Goal: Task Accomplishment & Management: Complete application form

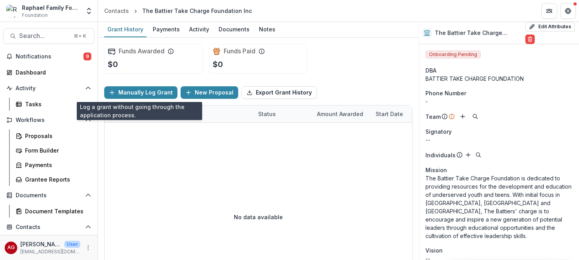
scroll to position [580, 0]
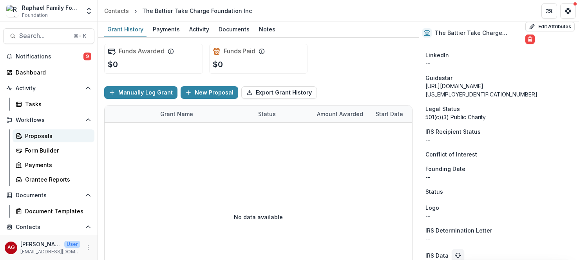
click at [49, 135] on div "Proposals" at bounding box center [56, 136] width 63 height 8
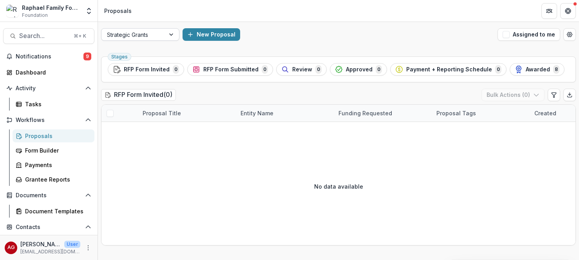
click at [172, 36] on div at bounding box center [172, 35] width 14 height 12
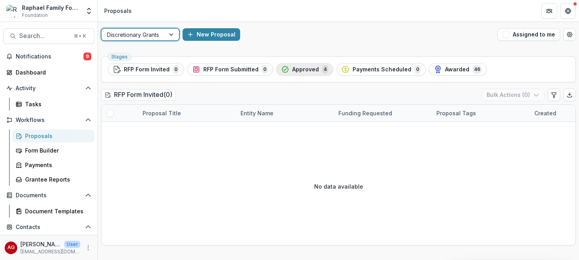
click at [286, 71] on icon "button" at bounding box center [285, 69] width 8 height 8
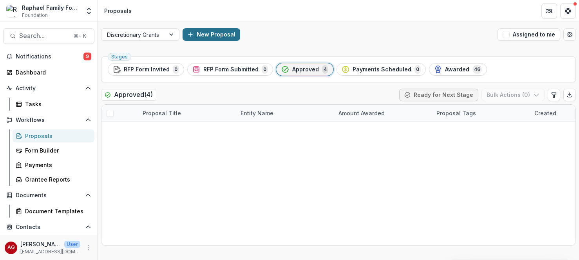
click at [223, 35] on button "New Proposal" at bounding box center [212, 34] width 58 height 13
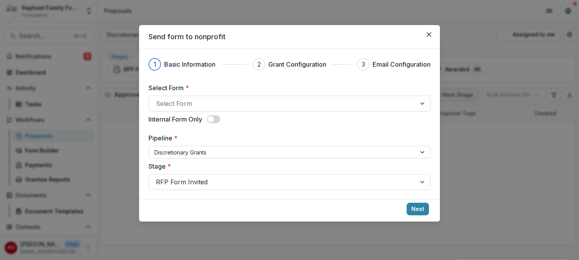
click at [217, 118] on span at bounding box center [213, 119] width 13 height 8
click at [219, 105] on div at bounding box center [282, 103] width 253 height 11
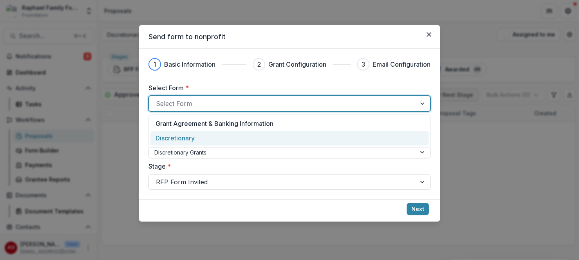
click at [209, 135] on div "Discretionary" at bounding box center [290, 137] width 268 height 9
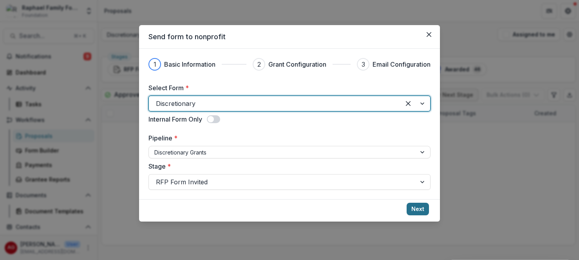
click at [419, 210] on button "Next" at bounding box center [418, 209] width 22 height 13
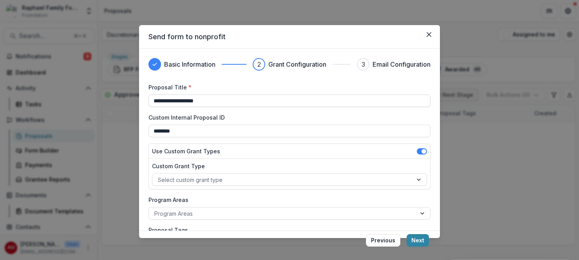
drag, startPoint x: 240, startPoint y: 104, endPoint x: 99, endPoint y: 101, distance: 140.6
click at [148, 101] on input "**********" at bounding box center [289, 100] width 282 height 13
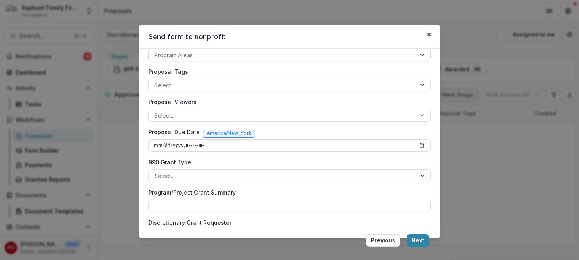
scroll to position [179, 0]
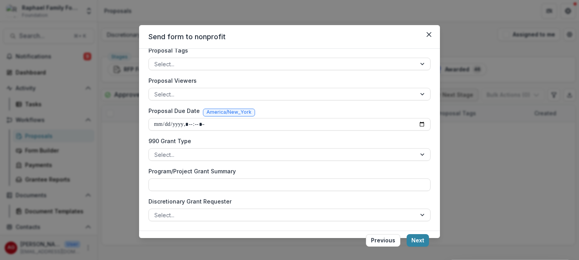
type input "**********"
click at [216, 210] on div at bounding box center [282, 215] width 256 height 10
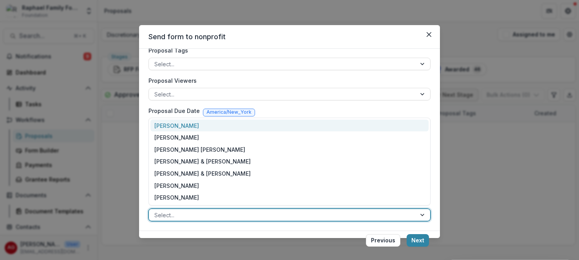
click at [213, 130] on div "[PERSON_NAME]" at bounding box center [289, 125] width 278 height 12
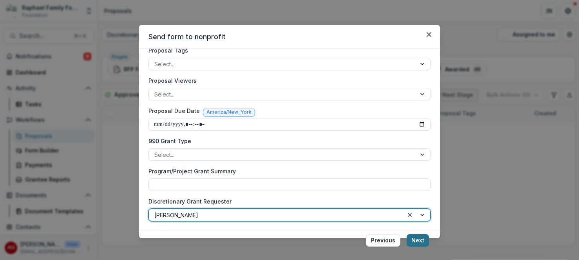
click at [424, 239] on button "Next" at bounding box center [418, 240] width 22 height 13
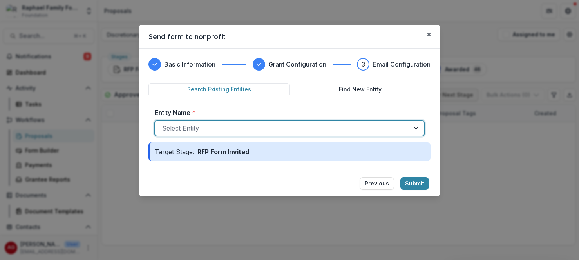
click at [244, 129] on div at bounding box center [282, 128] width 240 height 11
type input "**"
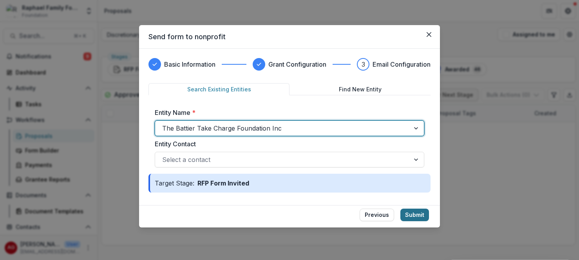
click at [421, 213] on button "Submit" at bounding box center [414, 214] width 29 height 13
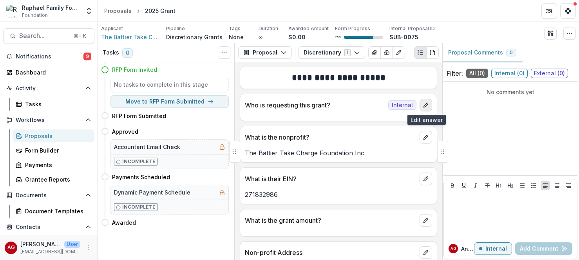
click at [425, 109] on button "edit" at bounding box center [426, 105] width 13 height 13
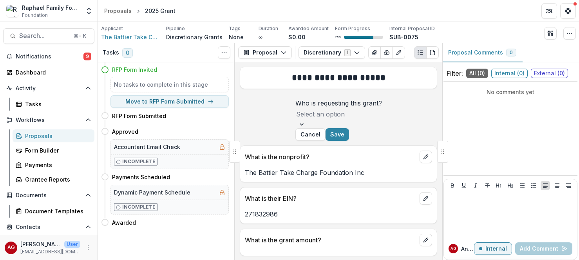
click at [382, 120] on div "Select an option" at bounding box center [338, 114] width 87 height 13
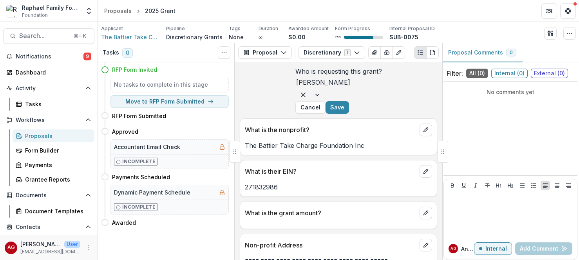
scroll to position [74, 0]
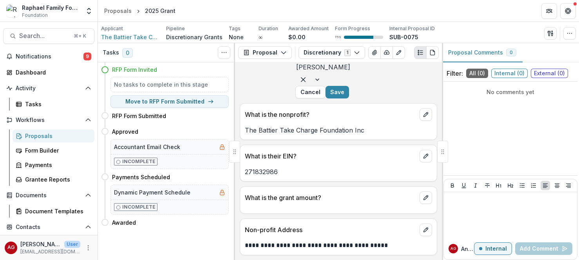
click at [358, 204] on div at bounding box center [338, 206] width 197 height 5
click at [330, 197] on p "What is the grant amount?" at bounding box center [331, 197] width 172 height 9
click at [426, 197] on icon "edit" at bounding box center [426, 197] width 6 height 6
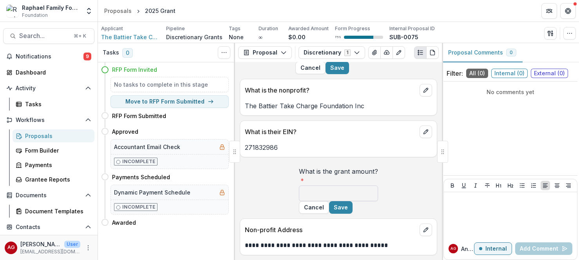
click at [378, 201] on input "What is the grant amount? *" at bounding box center [338, 193] width 79 height 16
type input "******"
click at [353, 204] on button "Save" at bounding box center [341, 207] width 24 height 13
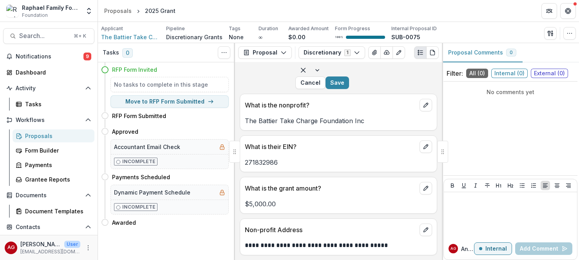
scroll to position [0, 0]
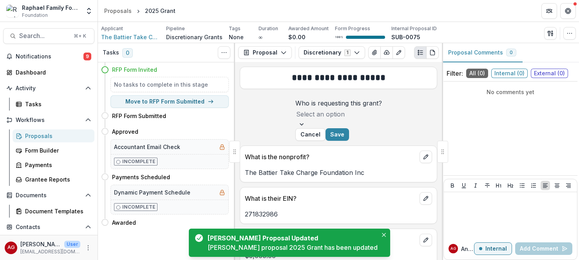
click at [382, 120] on div "Select an option" at bounding box center [338, 114] width 87 height 13
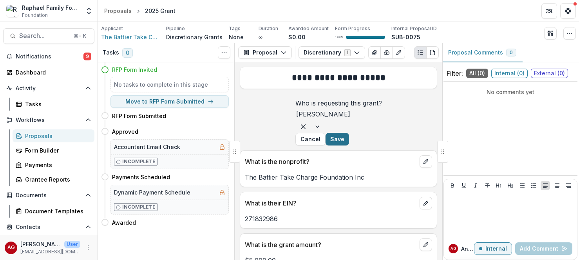
click at [349, 145] on button "Save" at bounding box center [337, 139] width 24 height 13
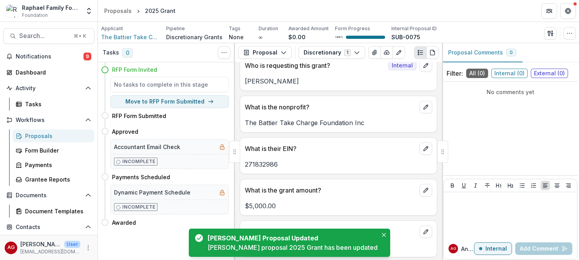
scroll to position [42, 0]
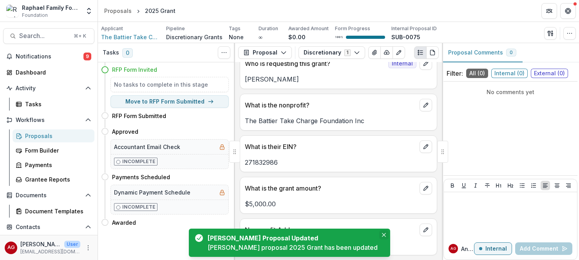
click at [382, 236] on icon "Close" at bounding box center [384, 235] width 4 height 4
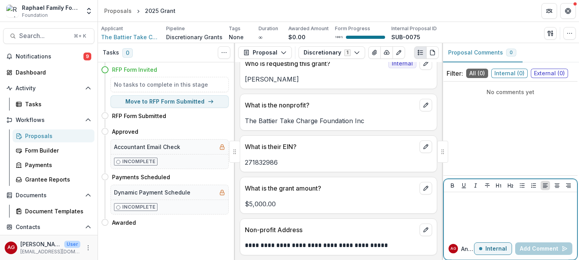
click at [481, 206] on div at bounding box center [510, 214] width 127 height 39
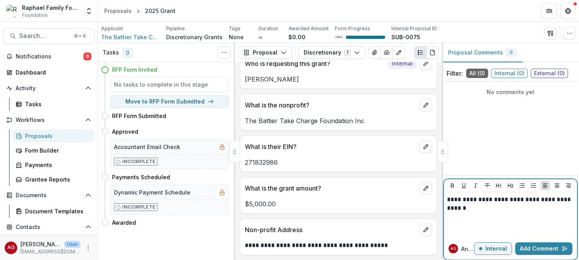
click at [474, 242] on button "Internal" at bounding box center [493, 248] width 38 height 13
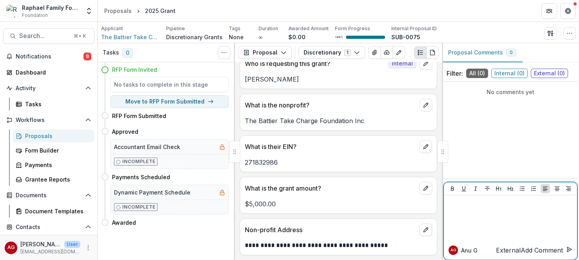
click at [519, 217] on div at bounding box center [510, 217] width 127 height 39
click at [516, 73] on span "Internal ( 0 )" at bounding box center [509, 73] width 36 height 9
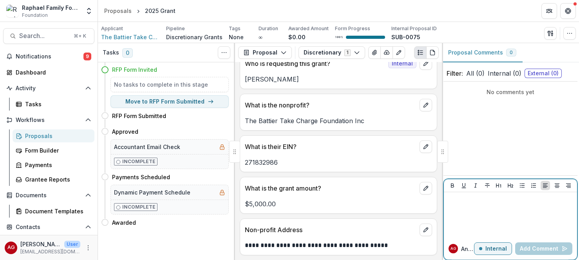
click at [500, 204] on div at bounding box center [510, 214] width 127 height 39
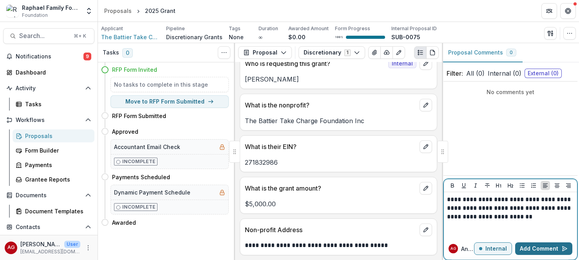
click at [537, 250] on button "Add Comment" at bounding box center [543, 248] width 57 height 13
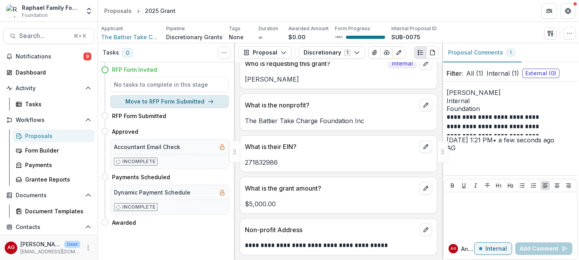
click at [194, 104] on button "Move to RFP Form Submitted" at bounding box center [169, 101] width 118 height 13
select select "**********"
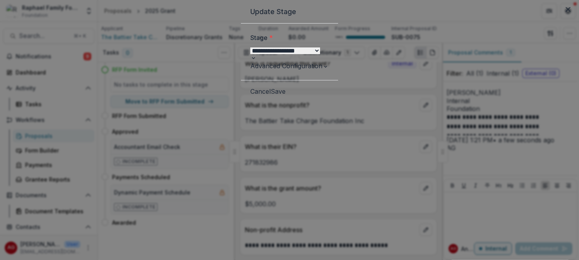
click at [286, 96] on button "Save" at bounding box center [278, 91] width 15 height 9
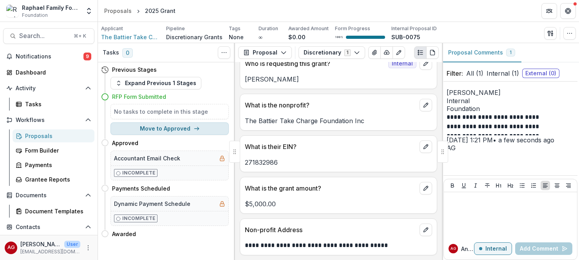
click at [166, 132] on button "Move to Approved" at bounding box center [169, 128] width 118 height 13
select select "********"
select select
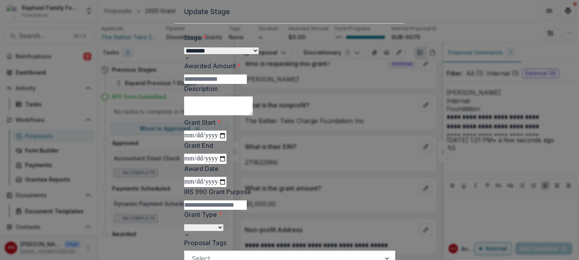
click at [247, 84] on input "Awarded Amount *" at bounding box center [215, 78] width 63 height 9
type input "****"
click at [226, 141] on input "Grant Start *" at bounding box center [205, 135] width 42 height 10
type input "**********"
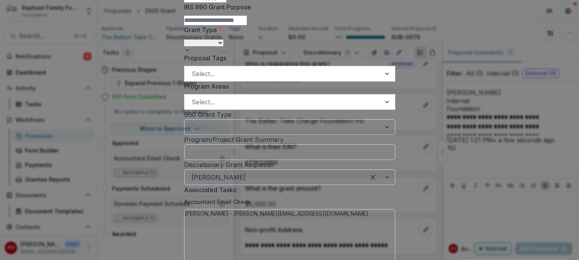
scroll to position [189, 0]
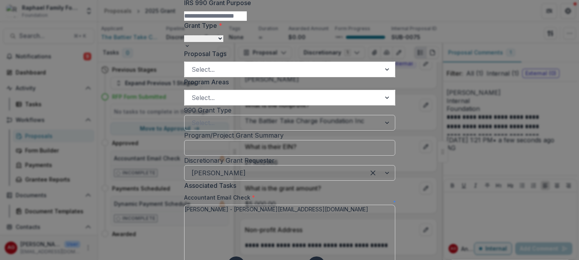
click at [184, 35] on select "**********" at bounding box center [203, 38] width 39 height 7
select select "**********"
click option "**********" at bounding box center [0, 0] width 0 height 0
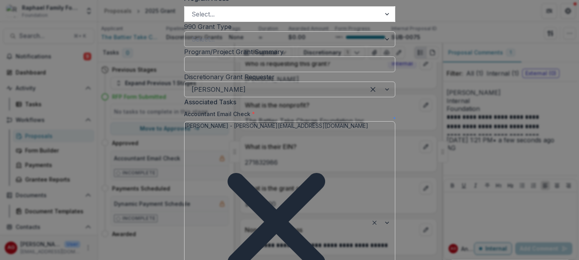
scroll to position [273, 0]
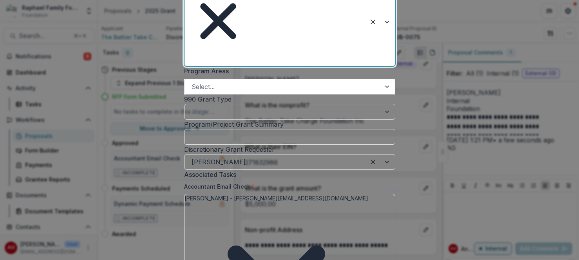
click at [313, 92] on div at bounding box center [283, 86] width 182 height 11
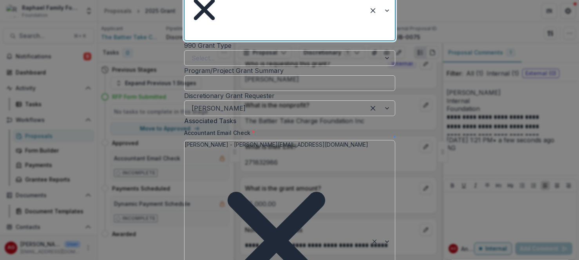
scroll to position [385, 0]
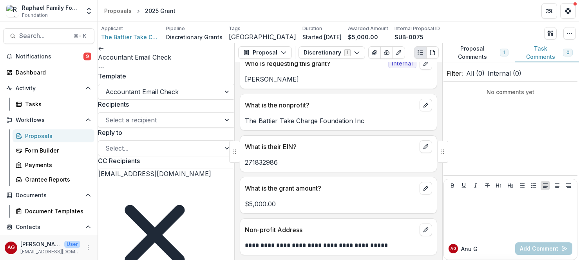
scroll to position [311, 0]
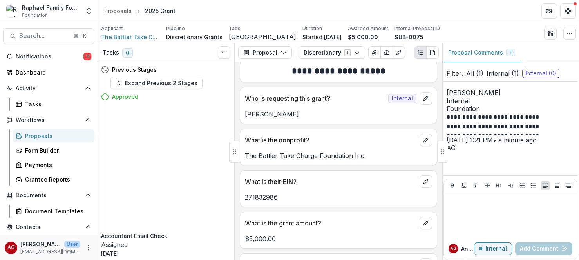
scroll to position [8, 0]
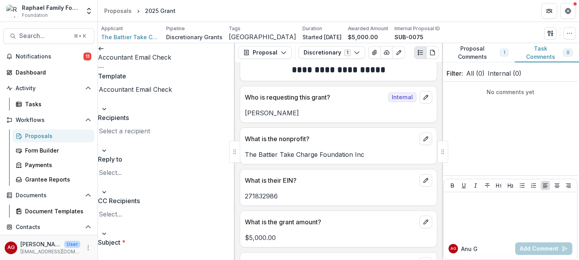
click at [104, 52] on icon at bounding box center [101, 48] width 6 height 6
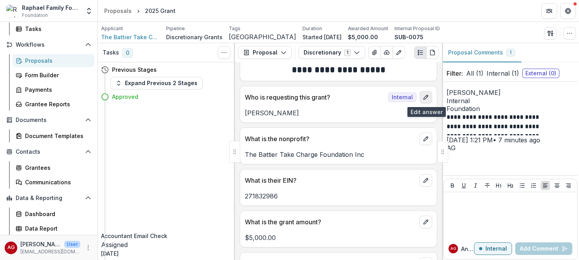
scroll to position [42, 0]
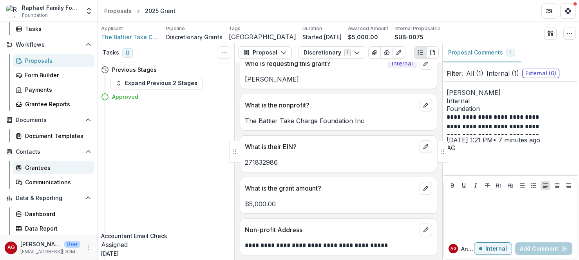
click at [51, 166] on div "Grantees" at bounding box center [56, 167] width 63 height 8
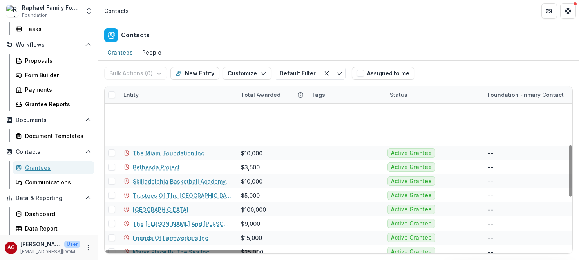
scroll to position [358, 0]
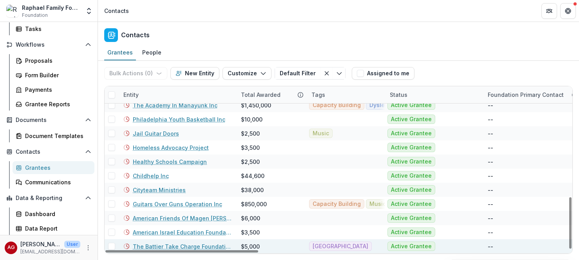
click at [155, 246] on link "The Battier Take Charge Foundation Inc" at bounding box center [182, 246] width 99 height 8
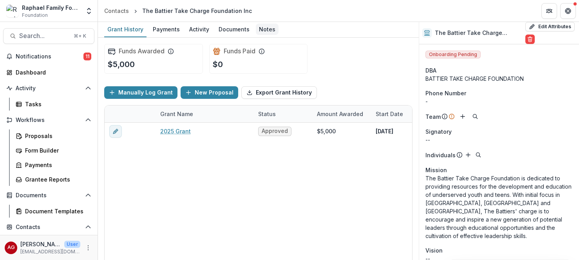
click at [269, 30] on div "Notes" at bounding box center [267, 29] width 23 height 11
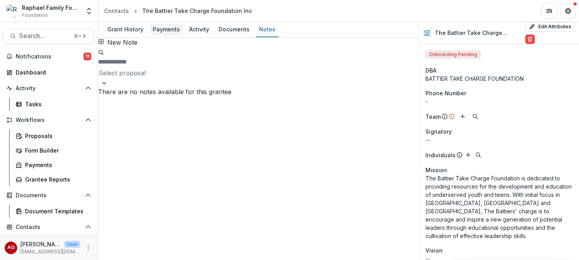
click at [174, 29] on div "Payments" at bounding box center [166, 29] width 33 height 11
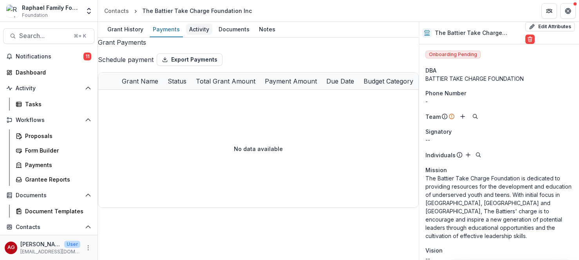
click at [195, 31] on div "Activity" at bounding box center [199, 29] width 26 height 11
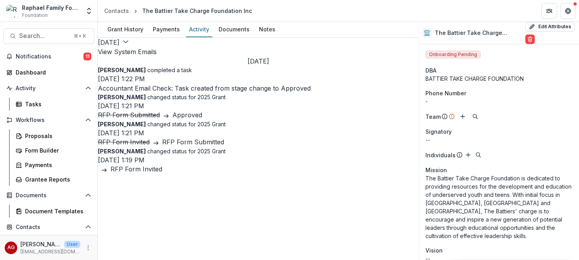
click at [157, 47] on button "View System Emails" at bounding box center [127, 51] width 59 height 9
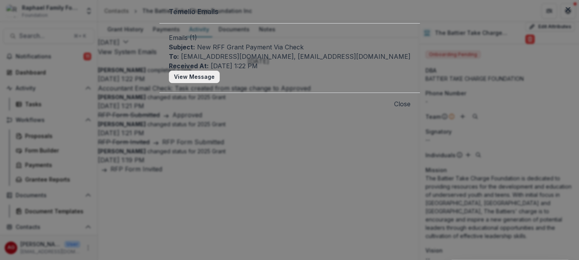
click at [184, 83] on button "View Message" at bounding box center [194, 77] width 51 height 13
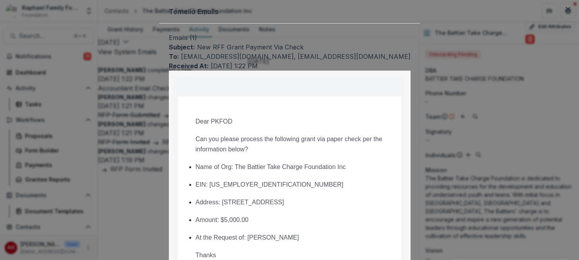
scroll to position [284, 0]
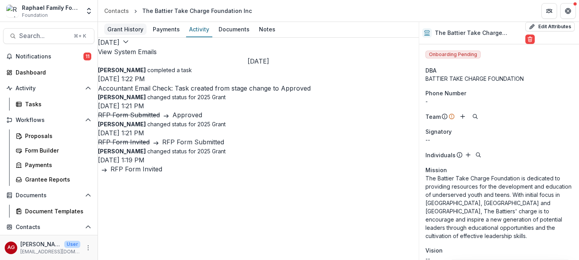
click at [135, 29] on div "Grant History" at bounding box center [125, 29] width 42 height 11
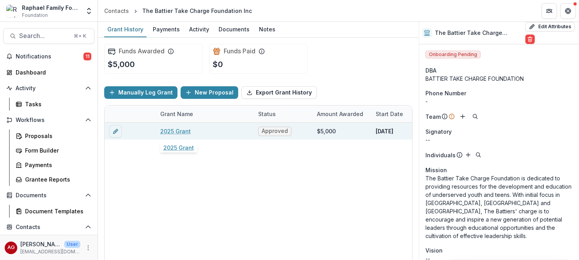
click at [168, 132] on link "2025 Grant" at bounding box center [175, 131] width 31 height 8
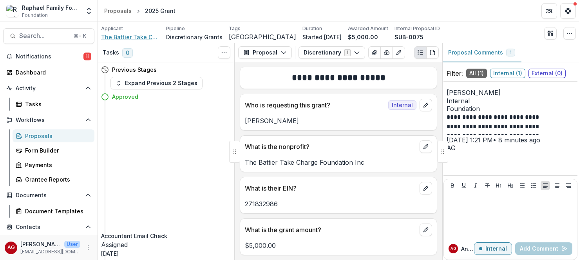
click at [143, 36] on span "The Battier Take Charge Foundation Inc" at bounding box center [130, 37] width 59 height 8
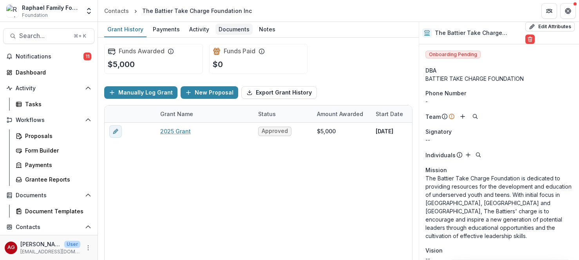
click at [231, 30] on div "Documents" at bounding box center [233, 29] width 37 height 11
